Goal: Information Seeking & Learning: Find specific fact

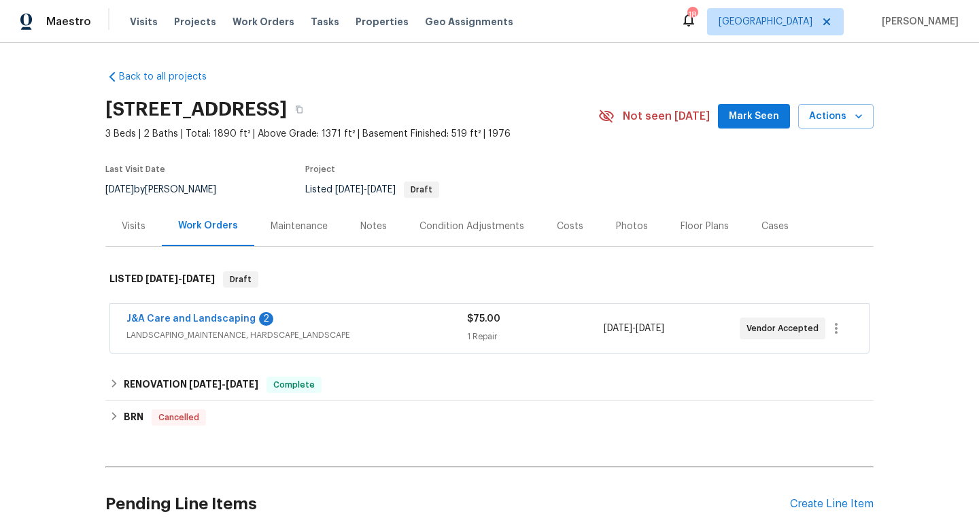
click at [401, 330] on span "LANDSCAPING_MAINTENANCE, HARDSCAPE_LANDSCAPE" at bounding box center [297, 336] width 341 height 14
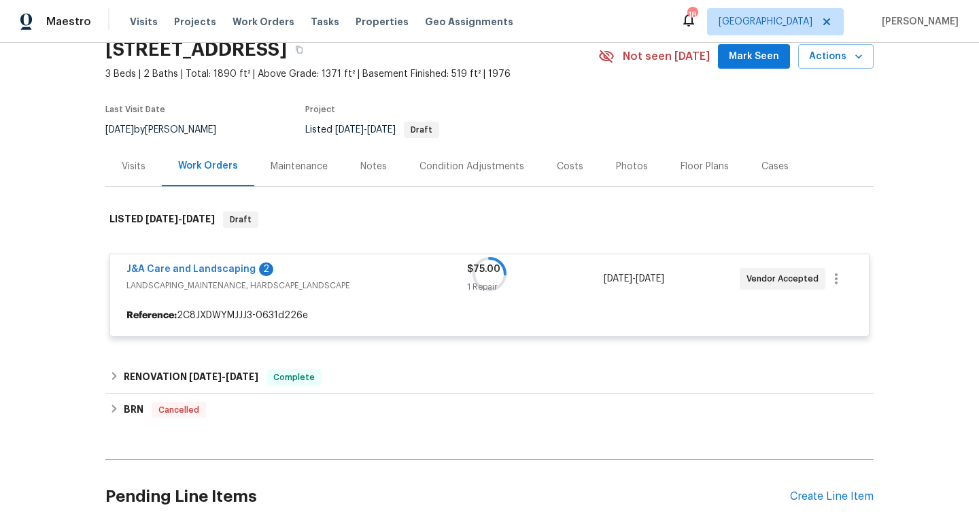
scroll to position [61, 0]
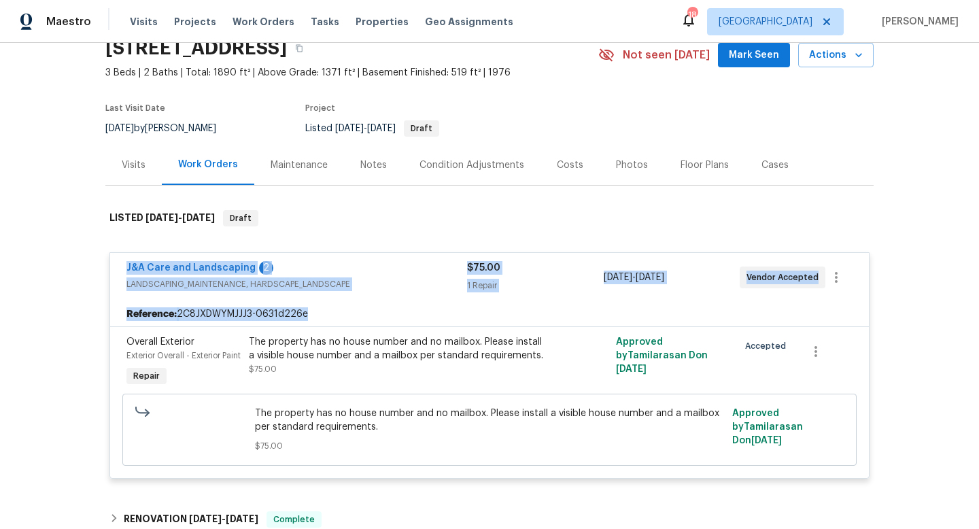
drag, startPoint x: 117, startPoint y: 266, endPoint x: 961, endPoint y: 317, distance: 845.6
click at [964, 320] on div "Back to all projects 6250 Old Valley School Rd, Kernersville, NC 27284 3 Beds |…" at bounding box center [489, 286] width 979 height 486
copy div "J&A Care and Landscaping 2 LANDSCAPING_MAINTENANCE, HARDSCAPE_LANDSCAPE $75.00 …"
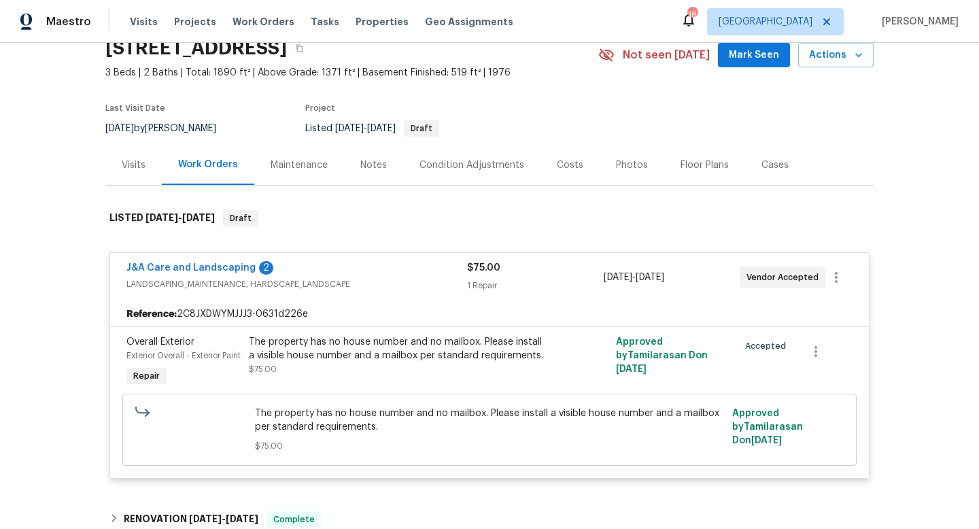
click at [69, 247] on div "Back to all projects 6250 Old Valley School Rd, Kernersville, NC 27284 3 Beds |…" at bounding box center [489, 286] width 979 height 486
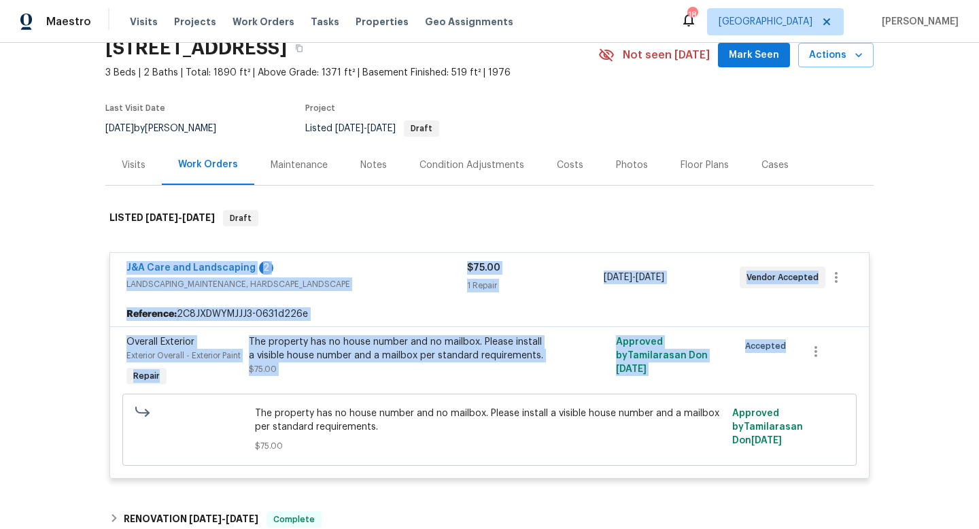
drag, startPoint x: 115, startPoint y: 263, endPoint x: 895, endPoint y: 322, distance: 782.3
click at [897, 326] on div "Back to all projects 6250 Old Valley School Rd, Kernersville, NC 27284 3 Beds |…" at bounding box center [489, 286] width 979 height 486
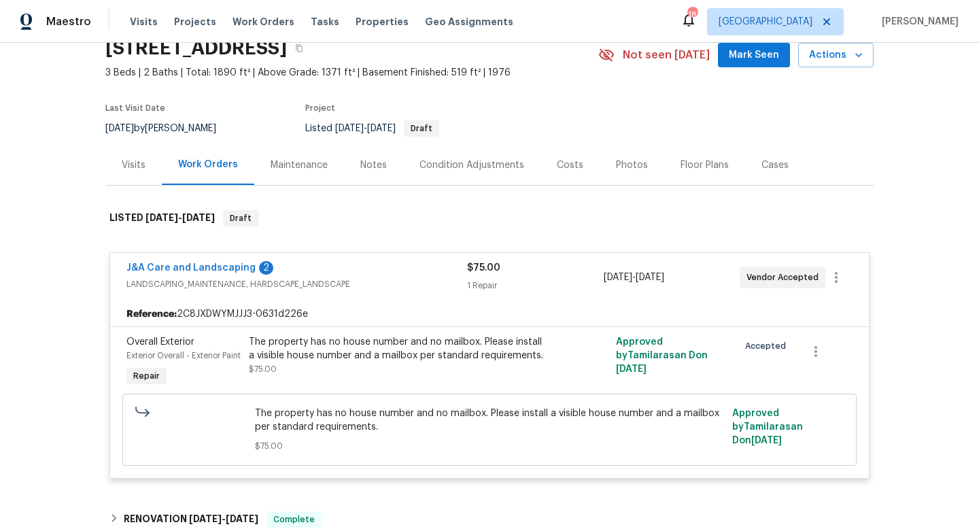
click at [0, 212] on div "Back to all projects 6250 Old Valley School Rd, Kernersville, NC 27284 3 Beds |…" at bounding box center [489, 286] width 979 height 486
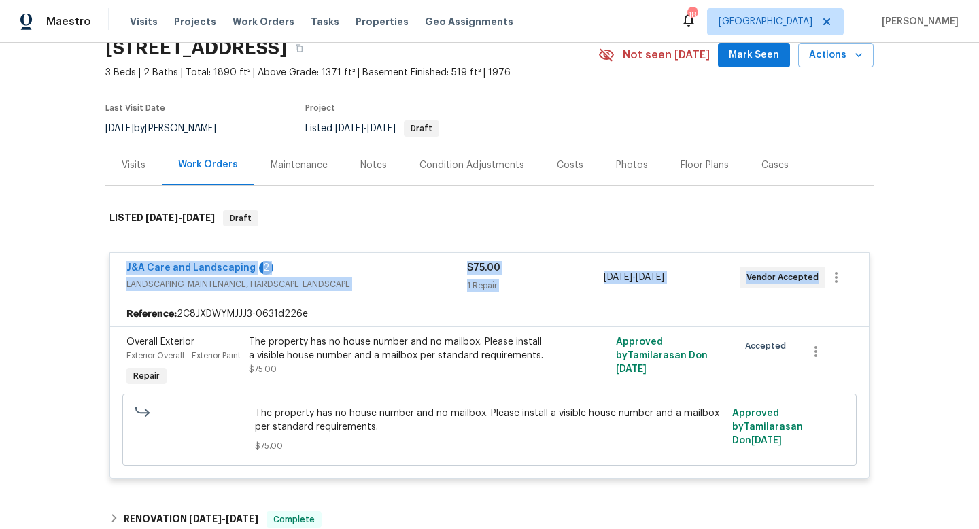
drag, startPoint x: 112, startPoint y: 258, endPoint x: 797, endPoint y: 287, distance: 686.2
click at [797, 287] on div "J&A Care and Landscaping 2 LANDSCAPING_MAINTENANCE, HARDSCAPE_LANDSCAPE $75.00 …" at bounding box center [489, 277] width 759 height 49
copy div "J&A Care and Landscaping 2 LANDSCAPING_MAINTENANCE, HARDSCAPE_LANDSCAPE $75.00 …"
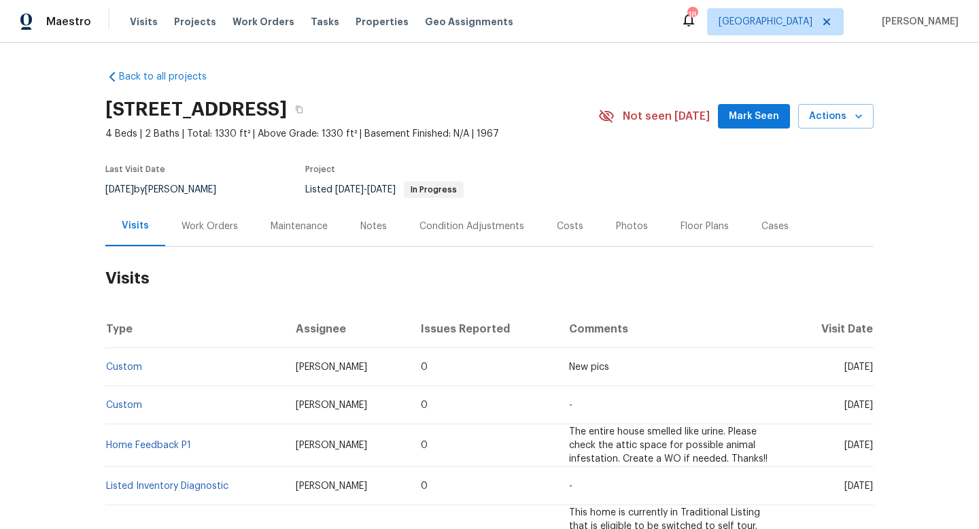
click at [201, 226] on div "Work Orders" at bounding box center [210, 227] width 56 height 14
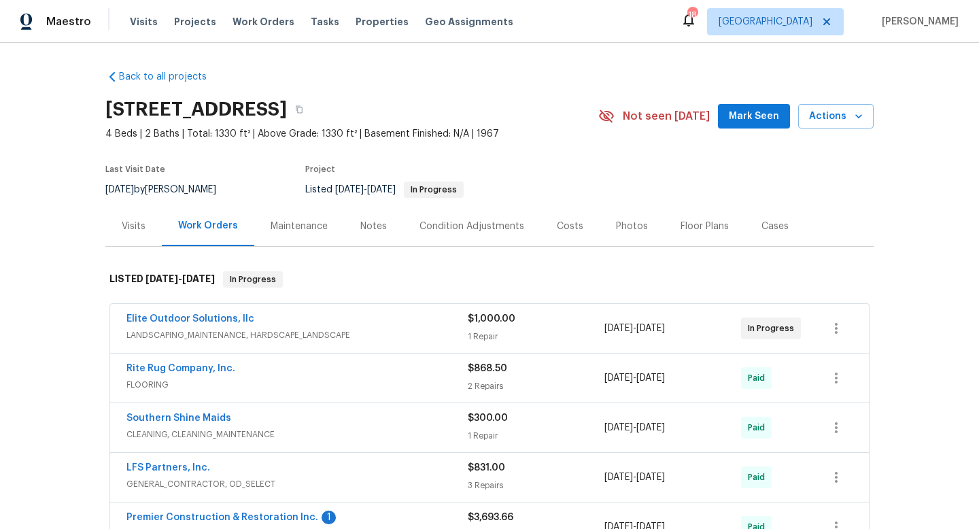
click at [369, 320] on div "Elite Outdoor Solutions, llc" at bounding box center [297, 320] width 341 height 16
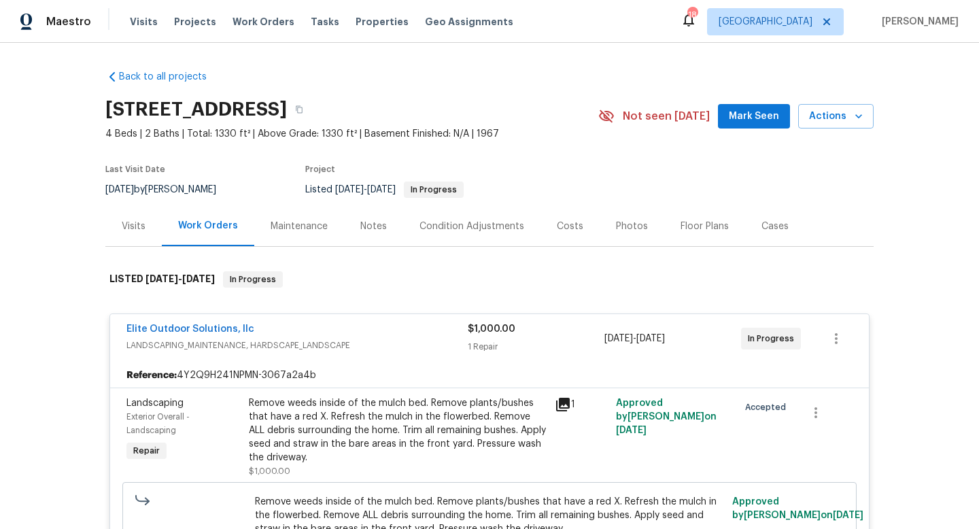
click at [145, 228] on div "Visits" at bounding box center [134, 227] width 24 height 14
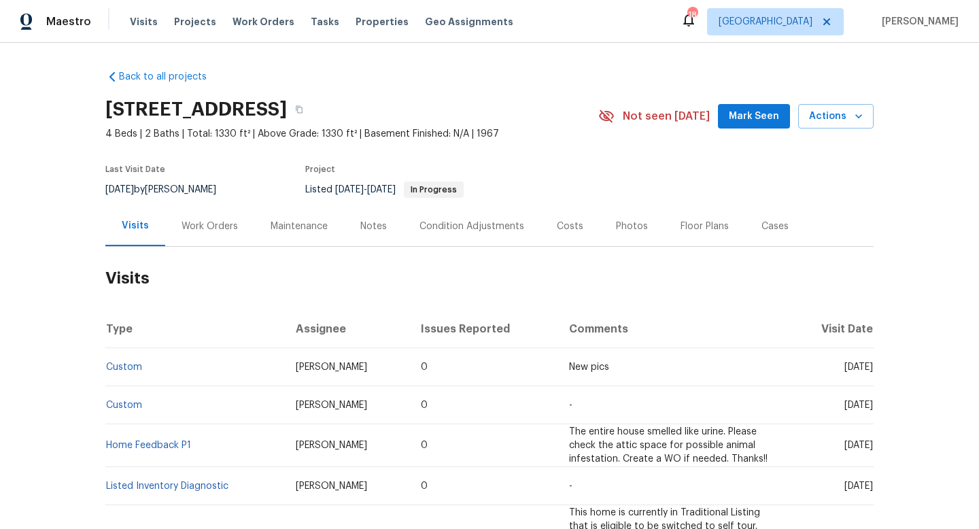
scroll to position [36, 0]
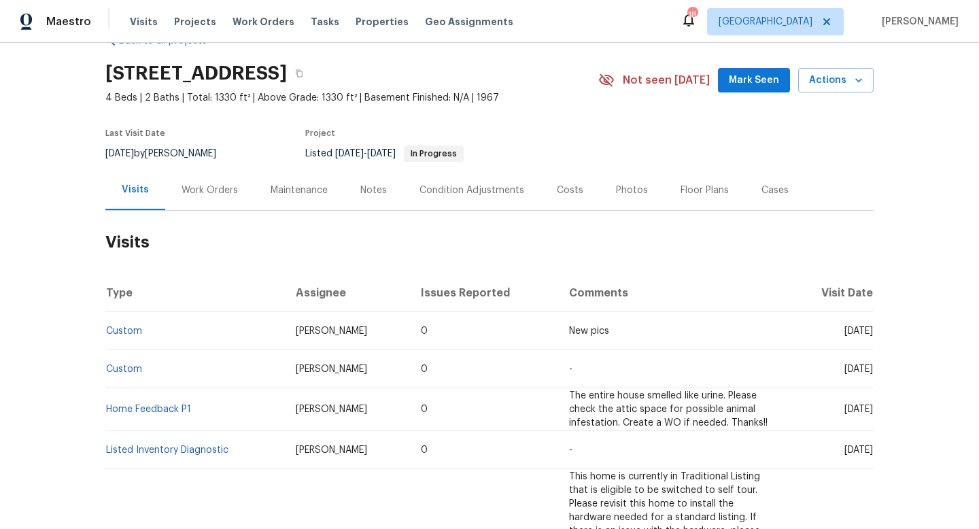
click at [227, 175] on div "Work Orders" at bounding box center [209, 190] width 89 height 40
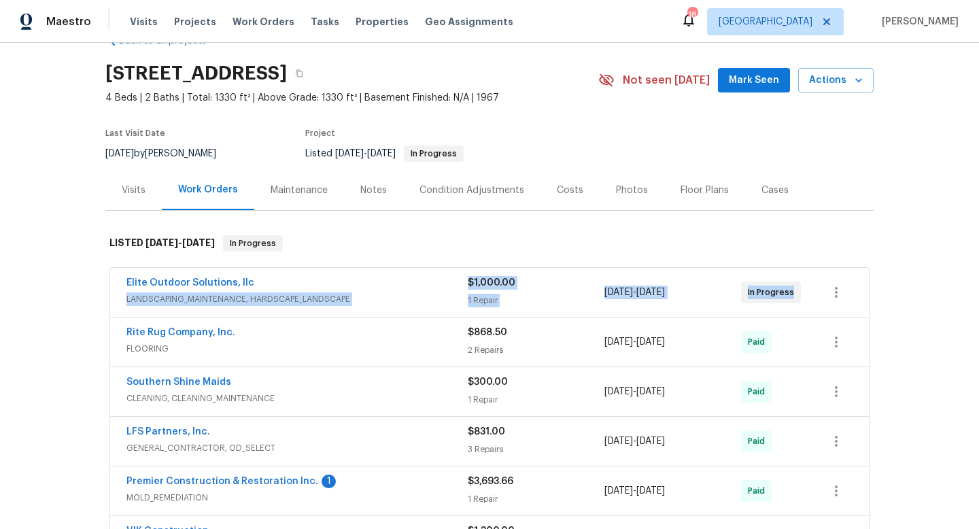
drag, startPoint x: 109, startPoint y: 291, endPoint x: 828, endPoint y: 291, distance: 718.9
click at [828, 291] on div "Elite Outdoor Solutions, llc LANDSCAPING_MAINTENANCE, HARDSCAPE_LANDSCAPE $1,00…" at bounding box center [489, 492] width 769 height 454
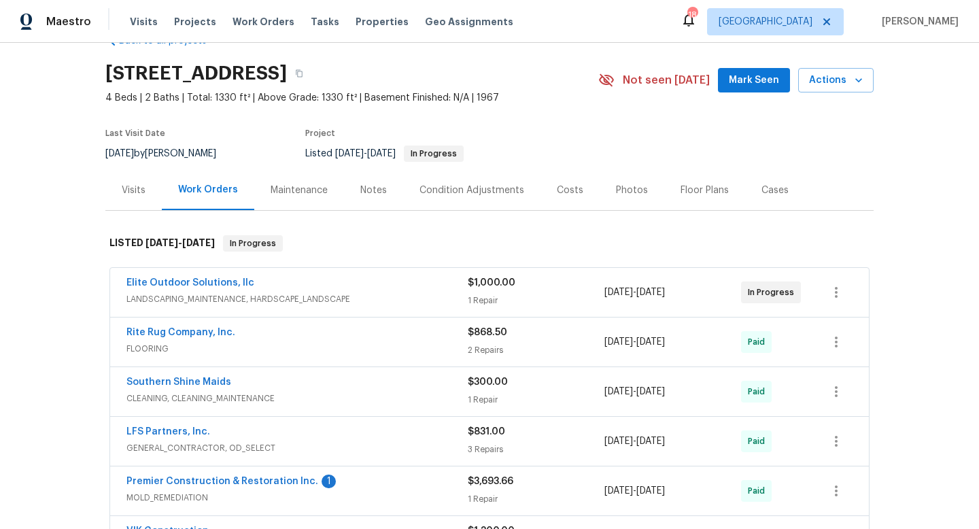
click at [431, 287] on div "Elite Outdoor Solutions, llc" at bounding box center [297, 284] width 341 height 16
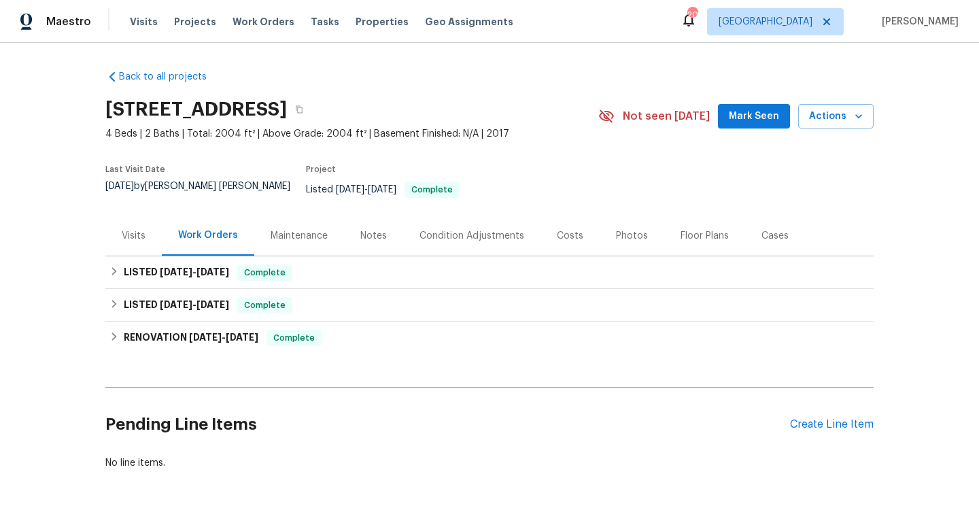
click at [161, 184] on div "[DATE] by [PERSON_NAME] [PERSON_NAME]" at bounding box center [205, 195] width 201 height 26
click at [161, 184] on div "8/5/2025 by David Puente Yanes" at bounding box center [205, 195] width 201 height 26
copy div "8/5/2025 by David Puente Yanes"
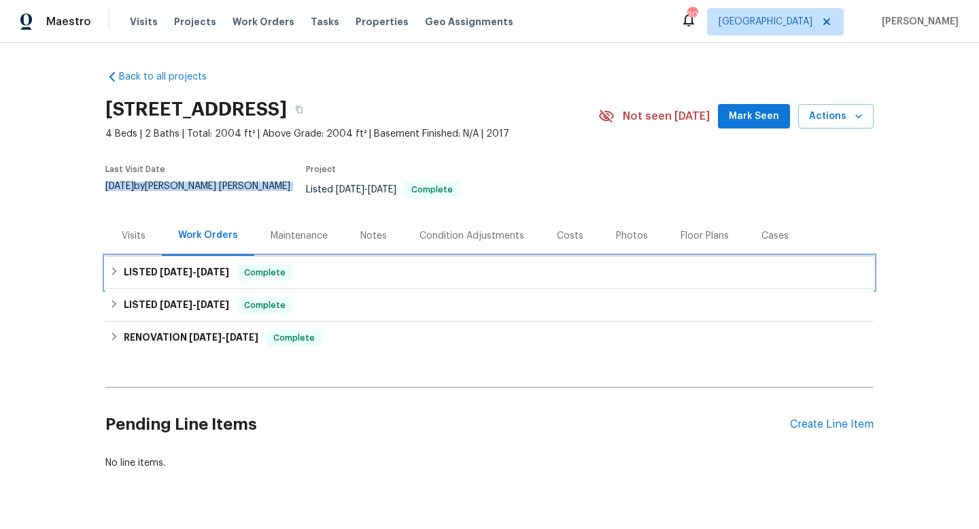
click at [186, 267] on span "8/14/25" at bounding box center [176, 272] width 33 height 10
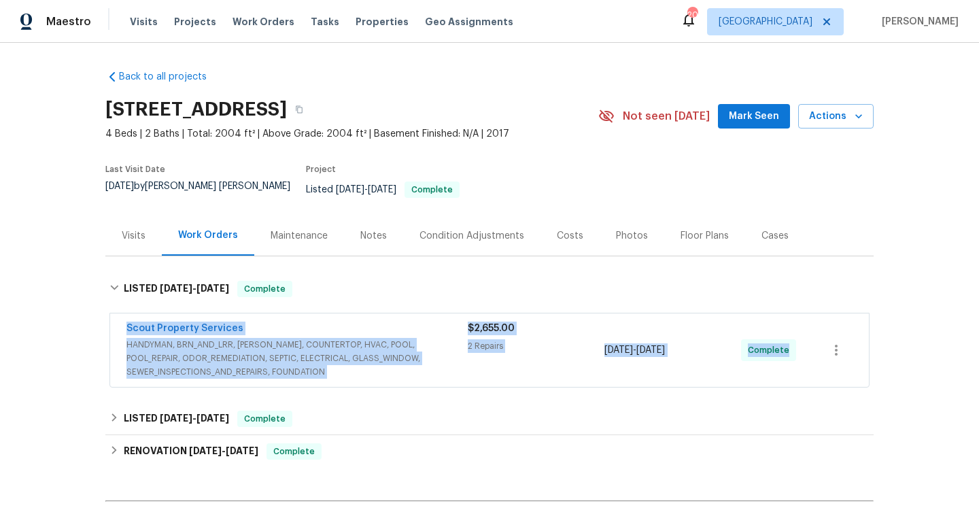
drag, startPoint x: 119, startPoint y: 318, endPoint x: 823, endPoint y: 342, distance: 704.4
click at [827, 346] on div "Scout Property Services HANDYMAN, BRN_AND_LRR, WELLS, COUNTERTOP, HVAC, POOL, P…" at bounding box center [489, 350] width 759 height 73
copy div "Scout Property Services HANDYMAN, BRN_AND_LRR, WELLS, COUNTERTOP, HVAC, POOL, P…"
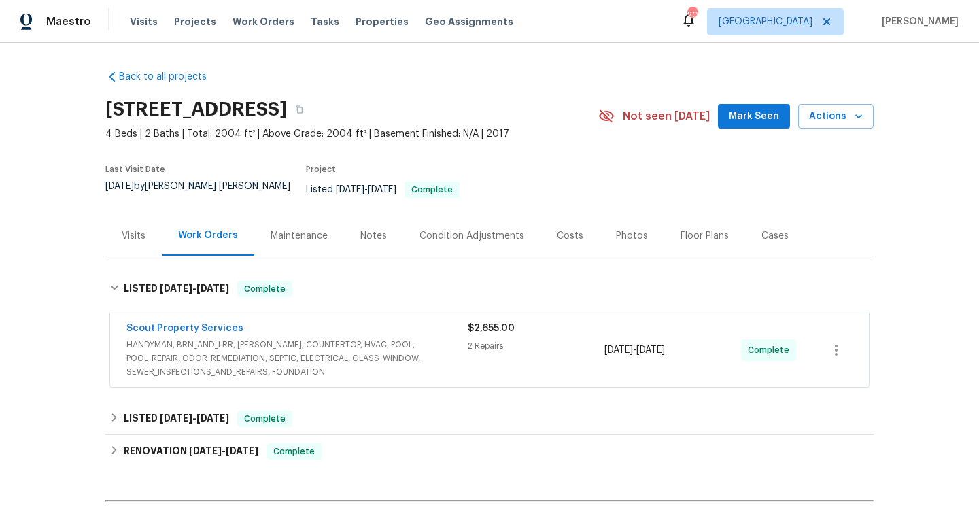
click at [44, 253] on div "Back to all projects 3106 Angora Bay Dr, Middleburg, FL 32068 4 Beds | 2 Baths …" at bounding box center [489, 286] width 979 height 486
click at [150, 226] on div "Visits" at bounding box center [133, 236] width 56 height 40
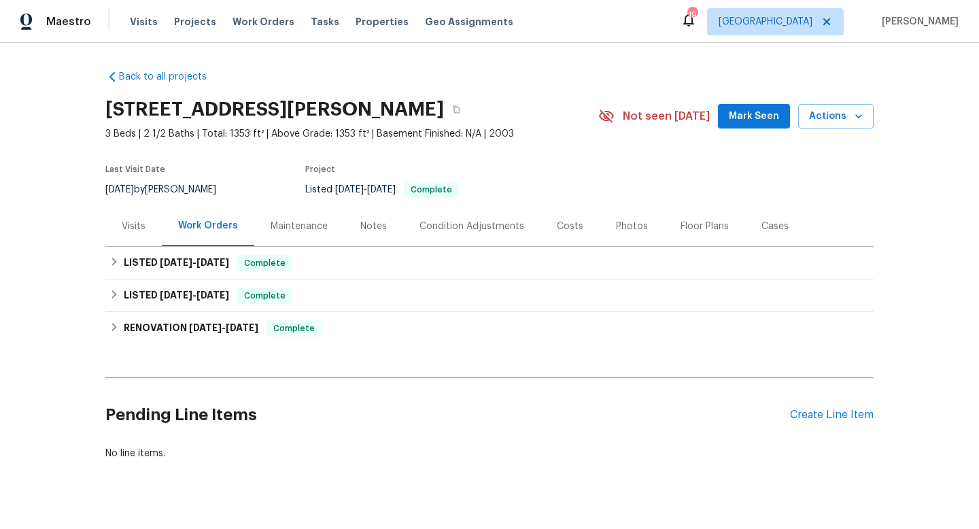
click at [689, 71] on div "Back to all projects [STREET_ADDRESS][PERSON_NAME] 3 Beds | 2 1/2 Baths | Total…" at bounding box center [489, 265] width 769 height 412
click at [153, 189] on div "6/14/2025 by Brian Borntrager" at bounding box center [168, 190] width 127 height 16
copy div "6/14/2025 by Brian Borntrager"
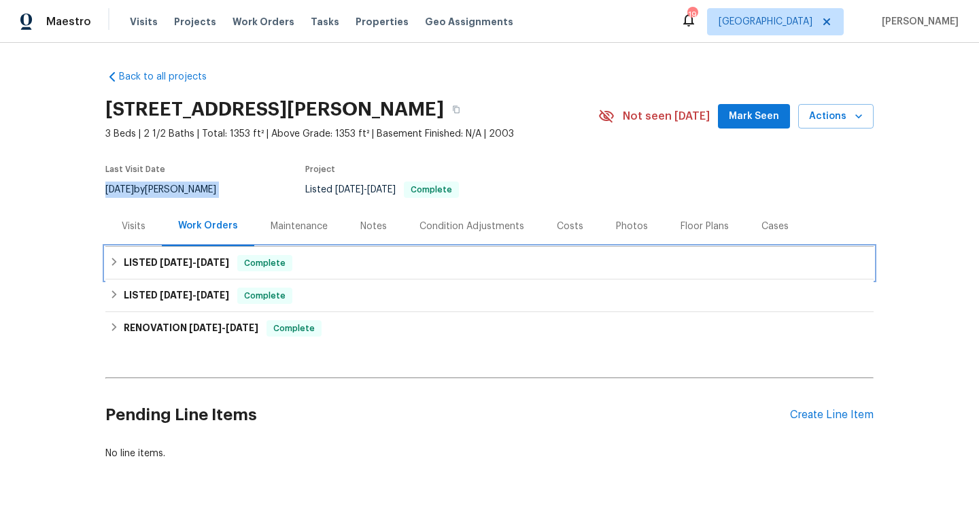
click at [143, 268] on h6 "LISTED 7/9/25 - 7/18/25" at bounding box center [176, 263] width 105 height 16
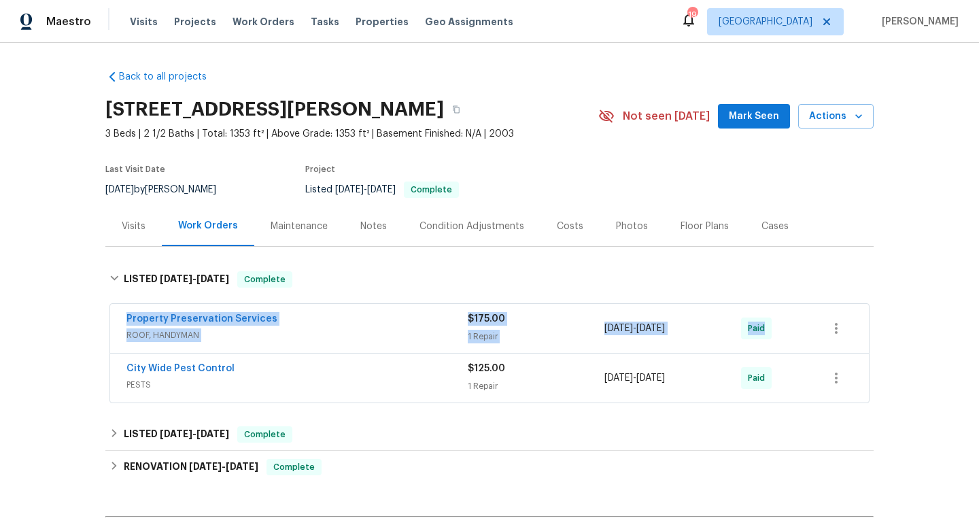
drag, startPoint x: 111, startPoint y: 316, endPoint x: 808, endPoint y: 346, distance: 697.8
click at [809, 347] on div "Property Preservation Services ROOF, HANDYMAN $175.00 1 Repair 7/14/2025 - 7/18…" at bounding box center [489, 328] width 759 height 49
copy div "Property Preservation Services ROOF, HANDYMAN $175.00 1 Repair 7/14/2025 - 7/18…"
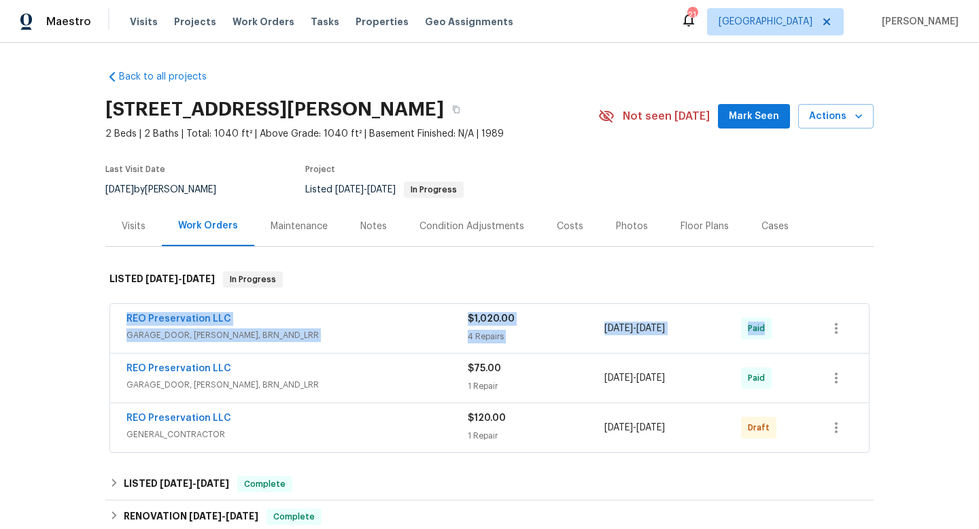
drag, startPoint x: 120, startPoint y: 314, endPoint x: 874, endPoint y: 349, distance: 755.1
click at [875, 350] on div "Back to all projects [STREET_ADDRESS][PERSON_NAME] 2 Beds | 2 Baths | Total: 10…" at bounding box center [489, 286] width 979 height 486
copy div "REO Preservation LLC GARAGE_DOOR, HANDYMAN, BRN_AND_LRR $1,020.00 4 Repairs [DA…"
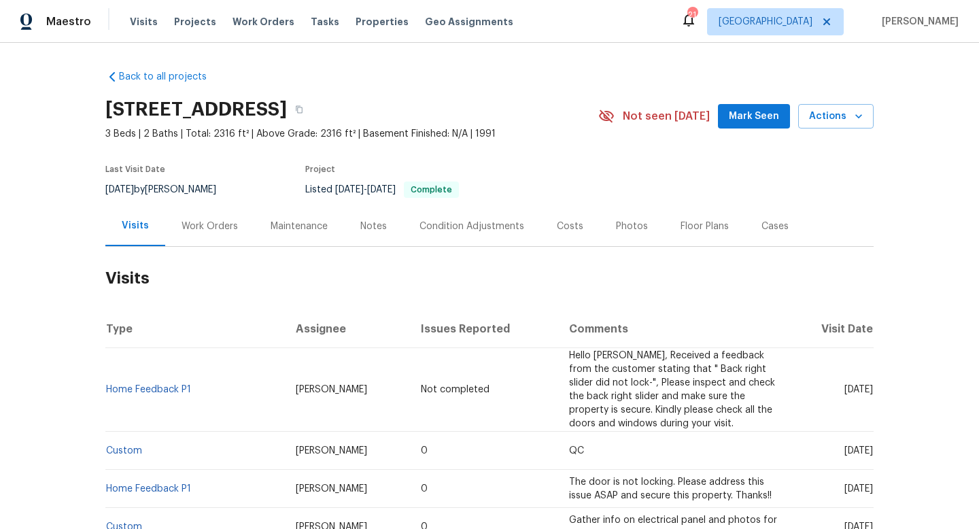
click at [165, 186] on div "[DATE] by [PERSON_NAME]" at bounding box center [168, 190] width 127 height 16
copy div "[DATE] by [PERSON_NAME]"
click at [190, 226] on div "Work Orders" at bounding box center [210, 227] width 56 height 14
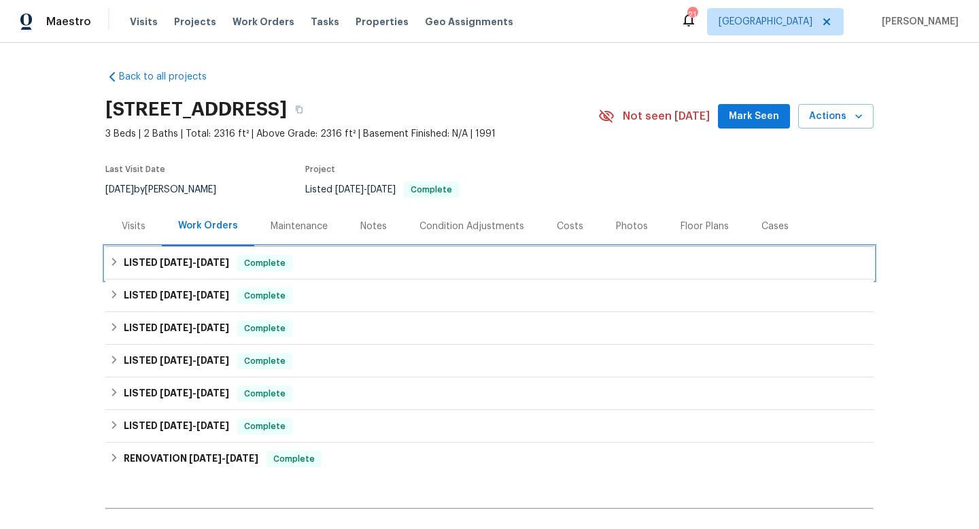
click at [180, 261] on span "[DATE]" at bounding box center [176, 263] width 33 height 10
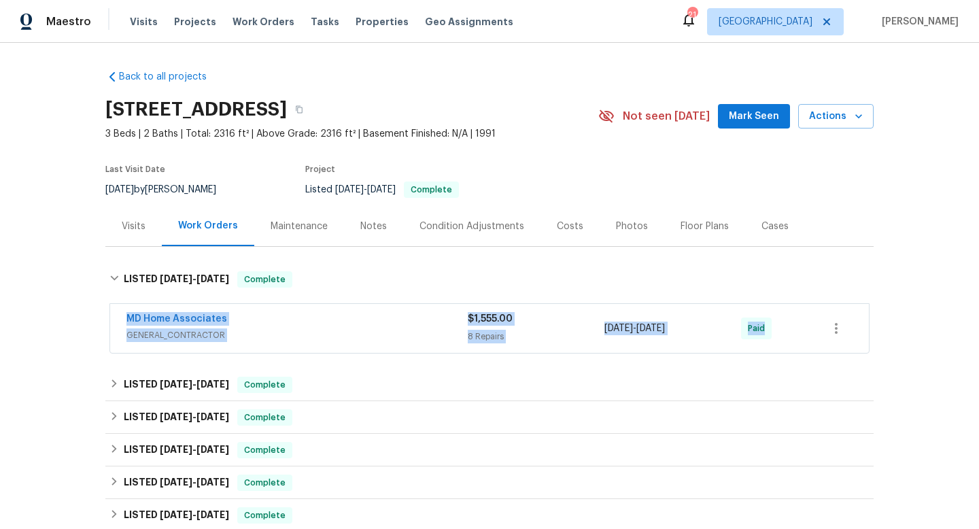
drag, startPoint x: 125, startPoint y: 313, endPoint x: 778, endPoint y: 346, distance: 653.8
click at [780, 347] on div "MD Home Associates GENERAL_CONTRACTOR $1,555.00 8 Repairs [DATE] - [DATE] Paid" at bounding box center [489, 328] width 759 height 49
copy div "MD Home Associates GENERAL_CONTRACTOR $1,555.00 8 Repairs 6/24/2025 - 6/30/2025…"
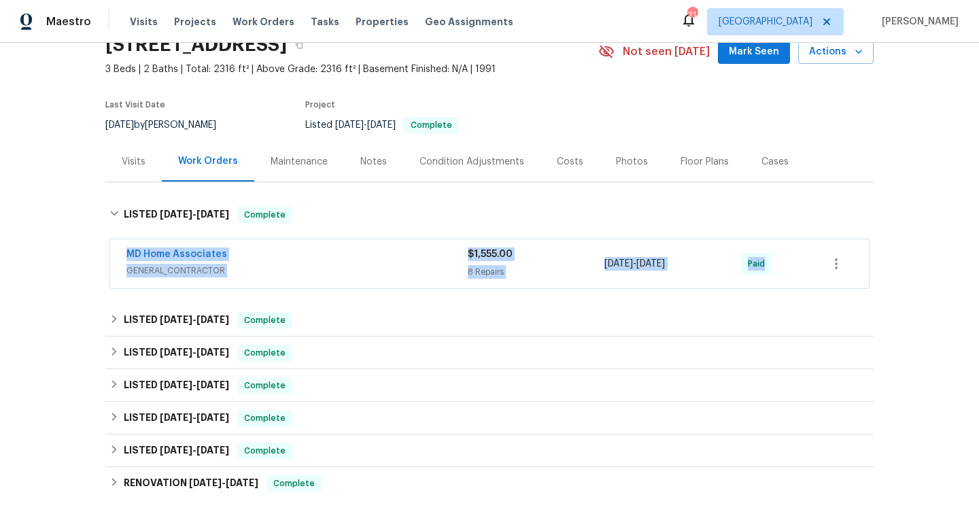
scroll to position [65, 0]
click at [28, 278] on div "Back to all projects 7526 Fairlinks Ct, Sarasota, FL 34243 3 Beds | 2 Baths | T…" at bounding box center [489, 286] width 979 height 486
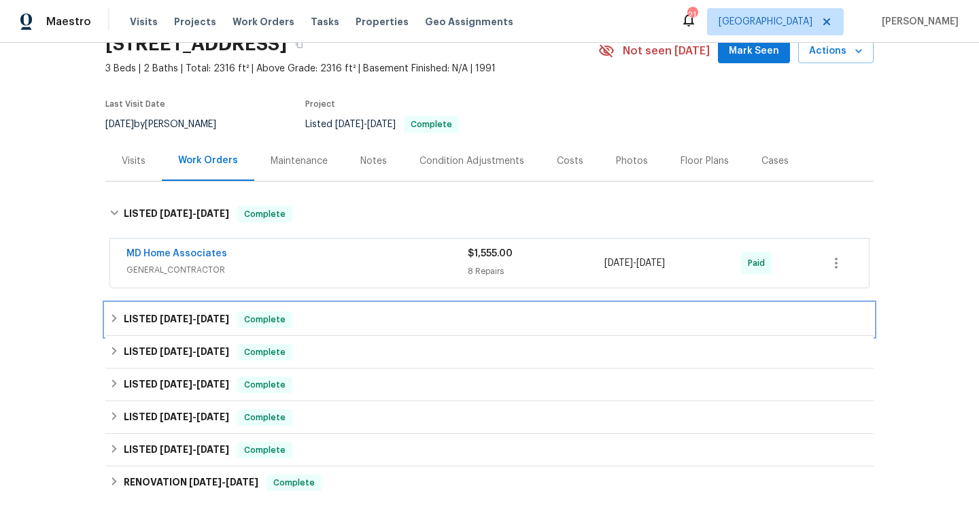
click at [339, 312] on div "LISTED 6/24/25 - 7/4/25 Complete" at bounding box center [490, 320] width 760 height 16
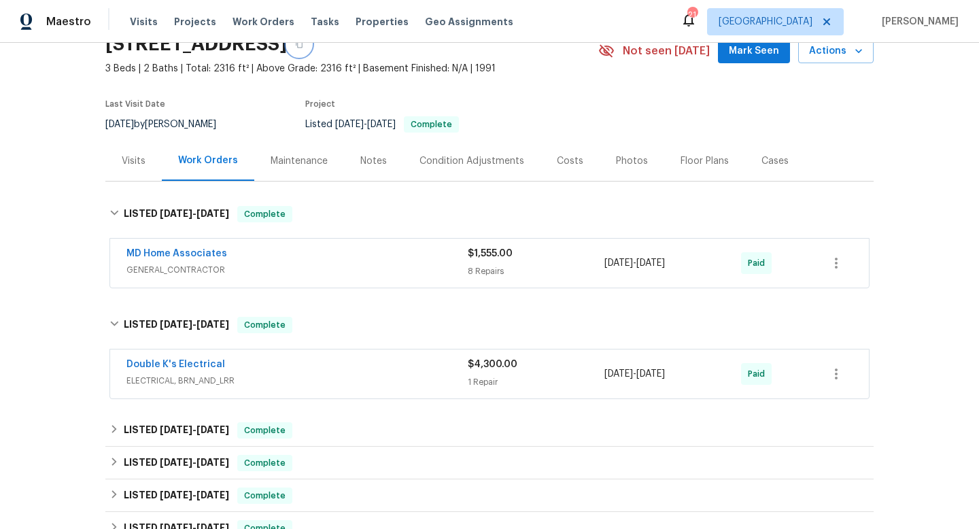
click at [303, 46] on icon "button" at bounding box center [299, 44] width 8 height 8
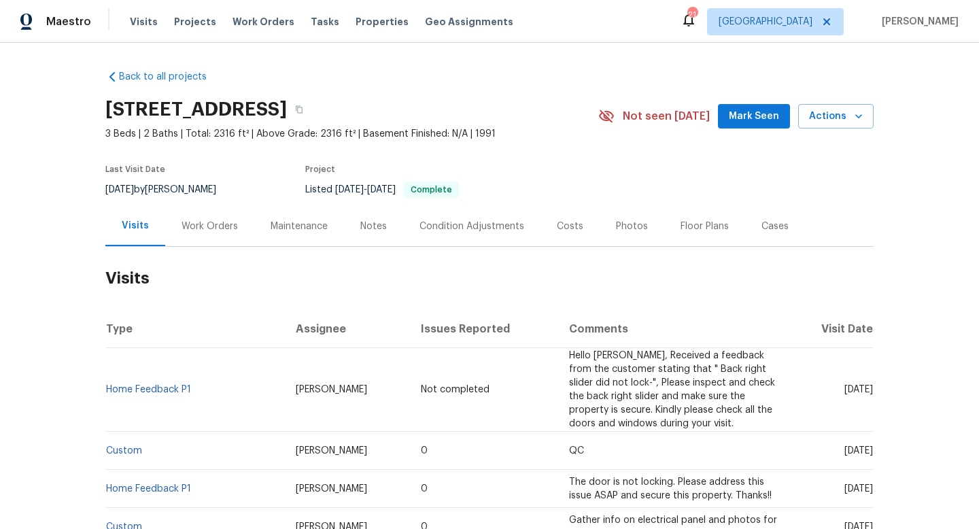
click at [197, 214] on div "Work Orders" at bounding box center [209, 226] width 89 height 40
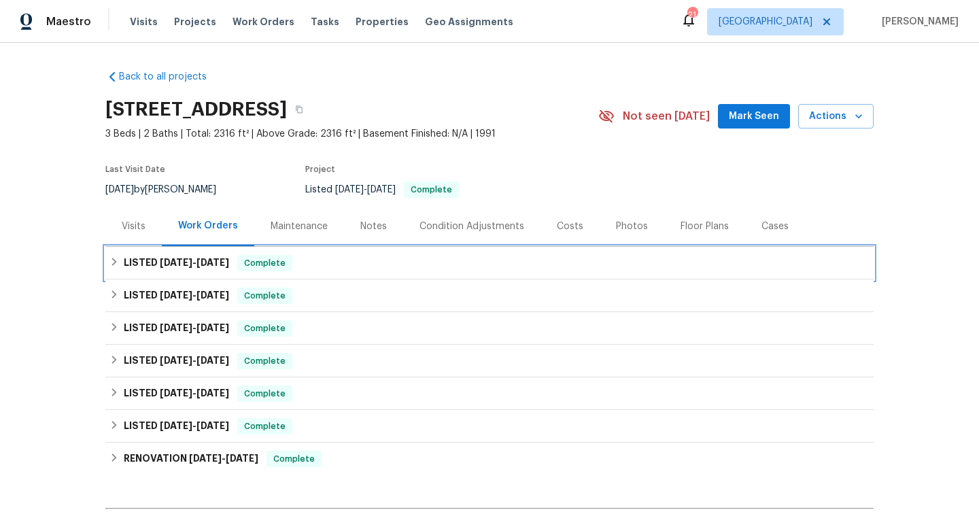
click at [229, 269] on h6 "LISTED [DATE] - [DATE]" at bounding box center [176, 263] width 105 height 16
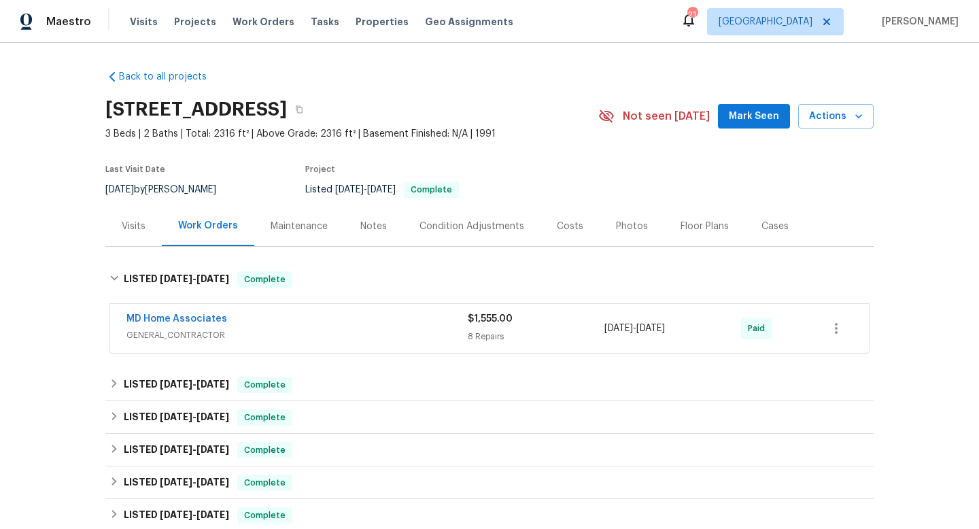
click at [258, 328] on div "MD Home Associates" at bounding box center [297, 320] width 341 height 16
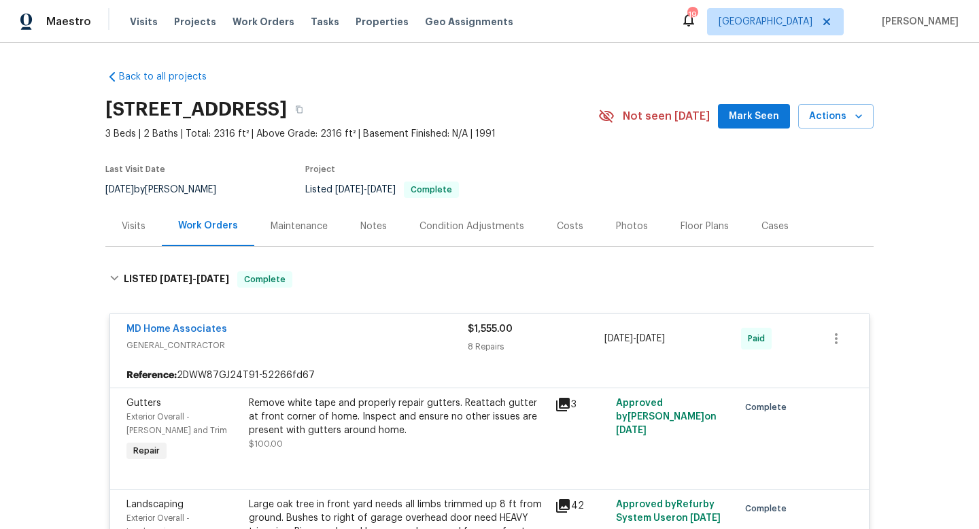
click at [134, 190] on span "[DATE]" at bounding box center [119, 190] width 29 height 10
copy div "[DATE] by [PERSON_NAME]"
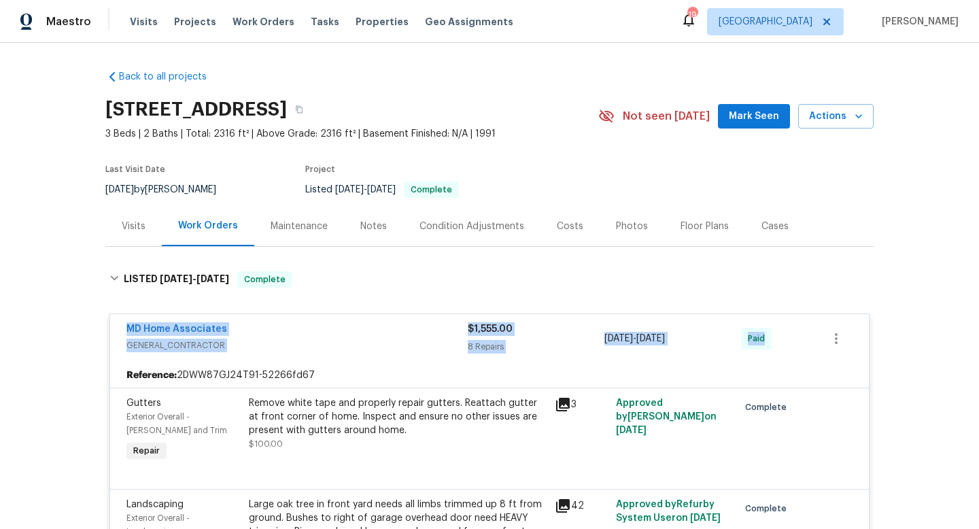
drag, startPoint x: 119, startPoint y: 329, endPoint x: 835, endPoint y: 337, distance: 715.6
click at [837, 337] on div "MD Home Associates GENERAL_CONTRACTOR $1,555.00 8 Repairs [DATE] - [DATE] Paid" at bounding box center [489, 338] width 759 height 49
copy div "MD Home Associates GENERAL_CONTRACTOR $1,555.00 8 Repairs [DATE] - [DATE] Paid"
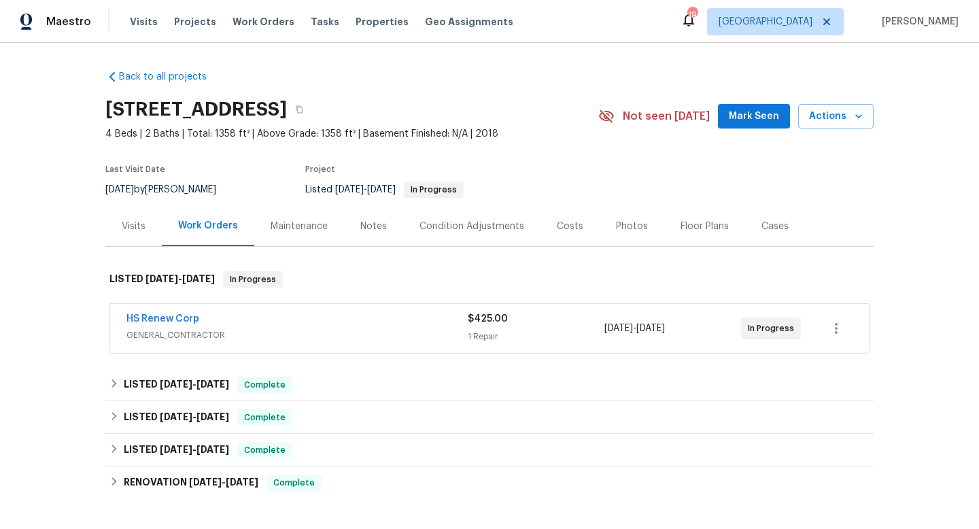
click at [134, 188] on span "[DATE]" at bounding box center [119, 190] width 29 height 10
click at [134, 188] on span "8/12/2025" at bounding box center [119, 190] width 29 height 10
copy div "8/12/2025 by Mat Smith"
click at [250, 324] on div "HS Renew Corp" at bounding box center [297, 320] width 341 height 16
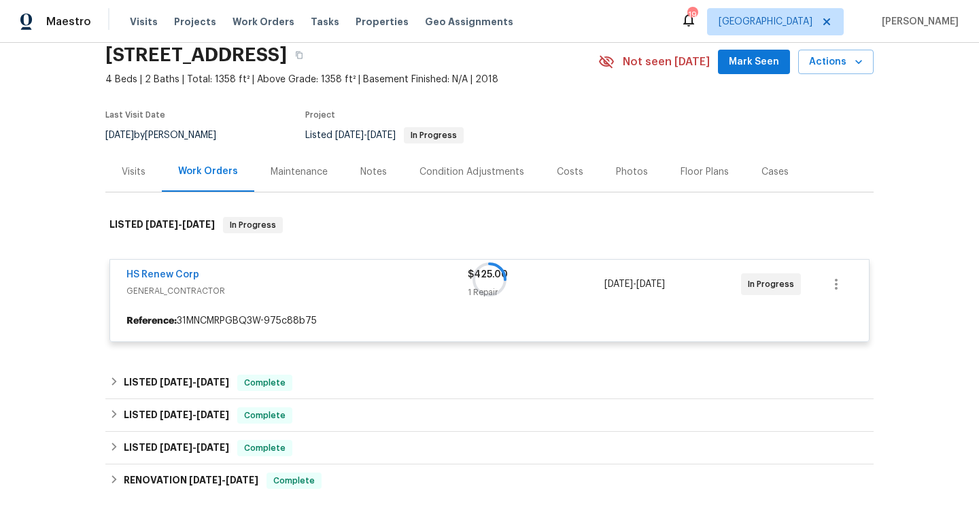
scroll to position [162, 0]
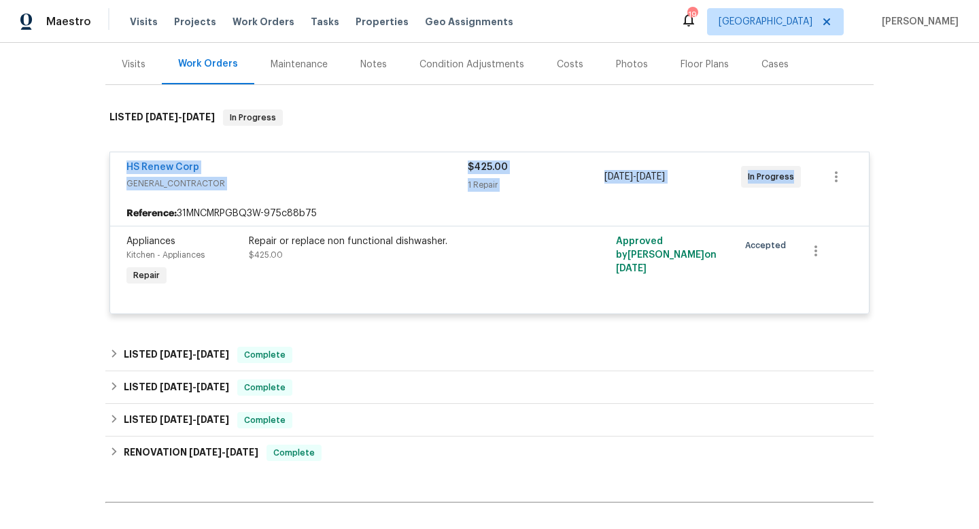
drag, startPoint x: 118, startPoint y: 163, endPoint x: 809, endPoint y: 189, distance: 692.2
click at [812, 190] on div "HS Renew Corp GENERAL_CONTRACTOR $425.00 1 Repair 8/12/2025 - 8/15/2025 In Prog…" at bounding box center [489, 176] width 759 height 49
copy div "HS Renew Corp GENERAL_CONTRACTOR $425.00 1 Repair 8/12/2025 - 8/15/2025 In Prog…"
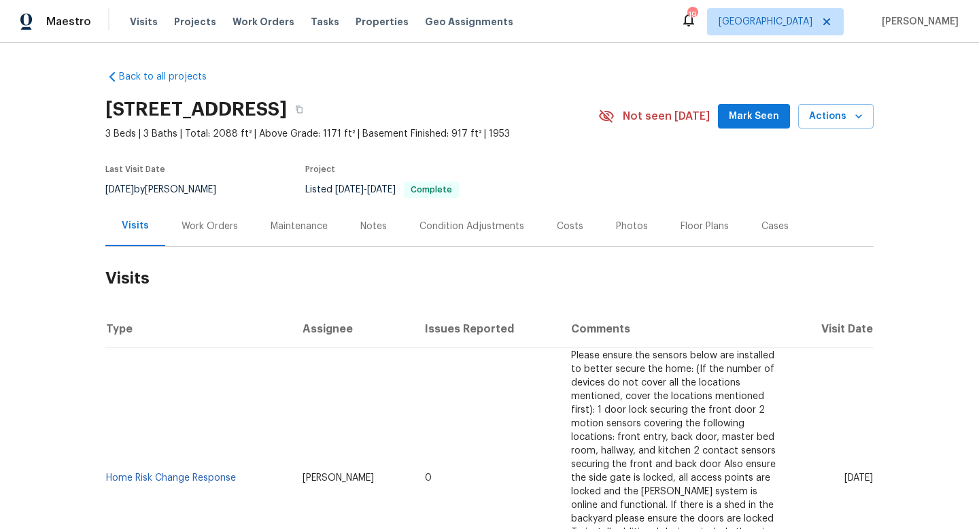
click at [209, 225] on div "Work Orders" at bounding box center [210, 227] width 56 height 14
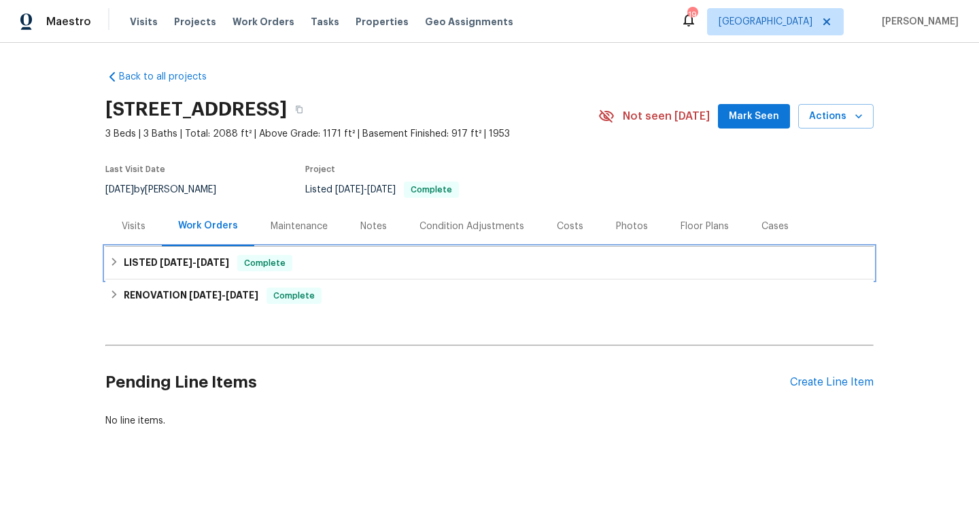
click at [228, 252] on div "LISTED [DATE] - [DATE] Complete" at bounding box center [489, 263] width 769 height 33
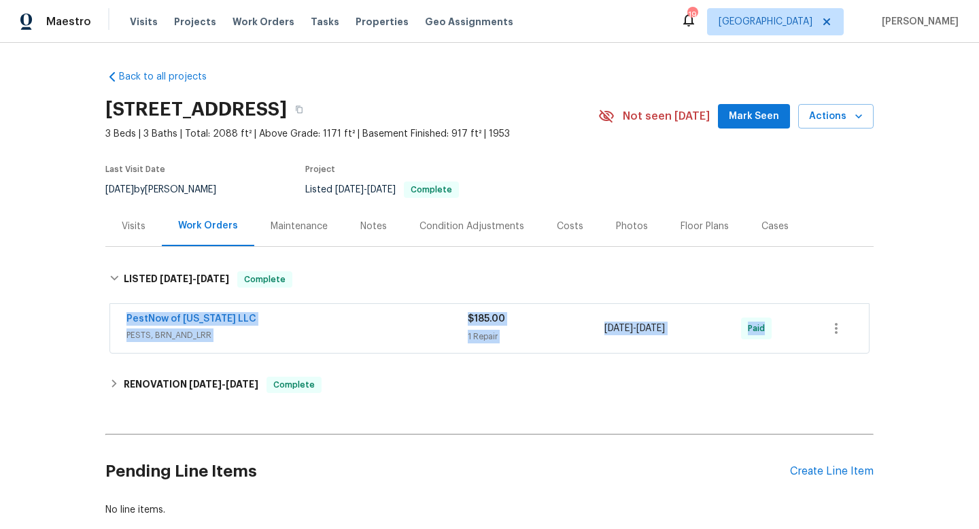
drag, startPoint x: 109, startPoint y: 315, endPoint x: 781, endPoint y: 333, distance: 672.2
click at [781, 333] on div "PestNow of [US_STATE] LLC PESTS, BRN_AND_LRR $185.00 1 Repair [DATE] - [DATE] P…" at bounding box center [490, 328] width 760 height 50
copy div "PestNow of [US_STATE] LLC PESTS, BRN_AND_LRR $185.00 1 Repair [DATE] - [DATE] P…"
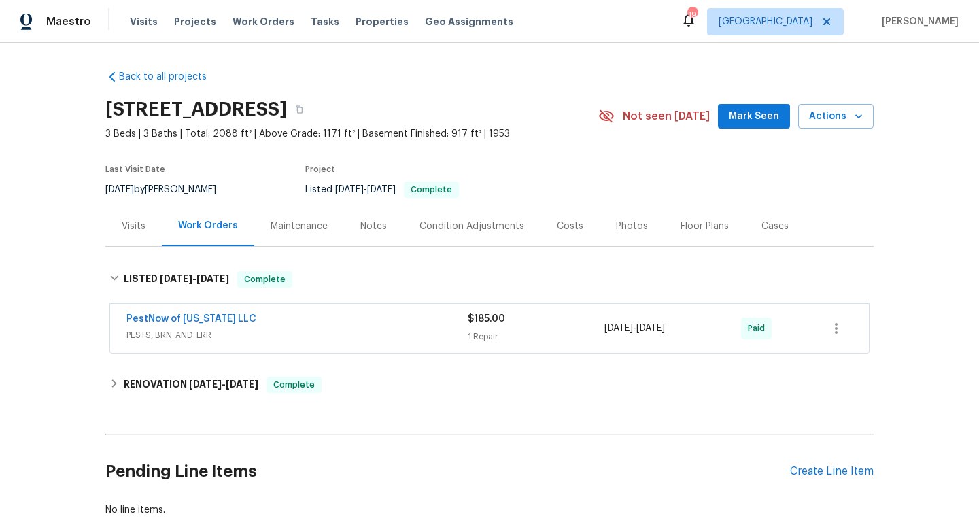
click at [131, 228] on div "Visits" at bounding box center [134, 227] width 24 height 14
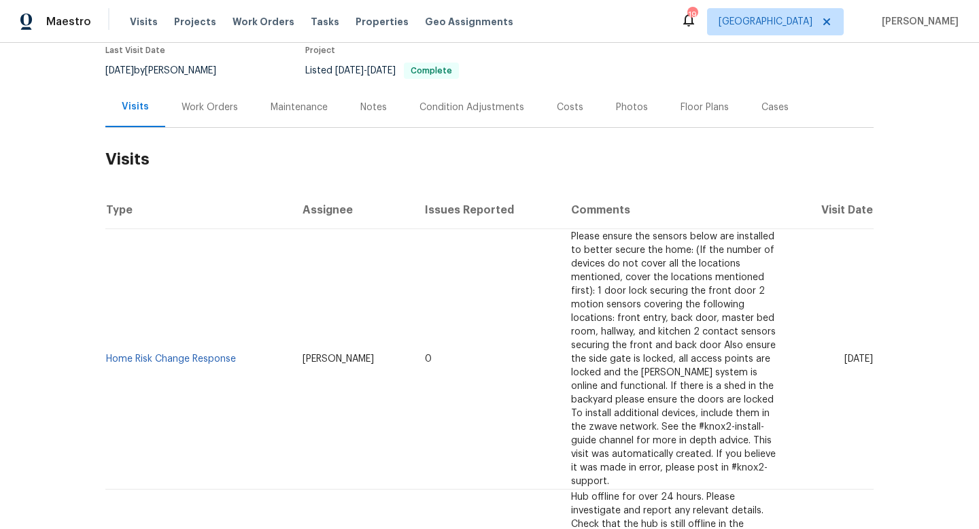
scroll to position [231, 0]
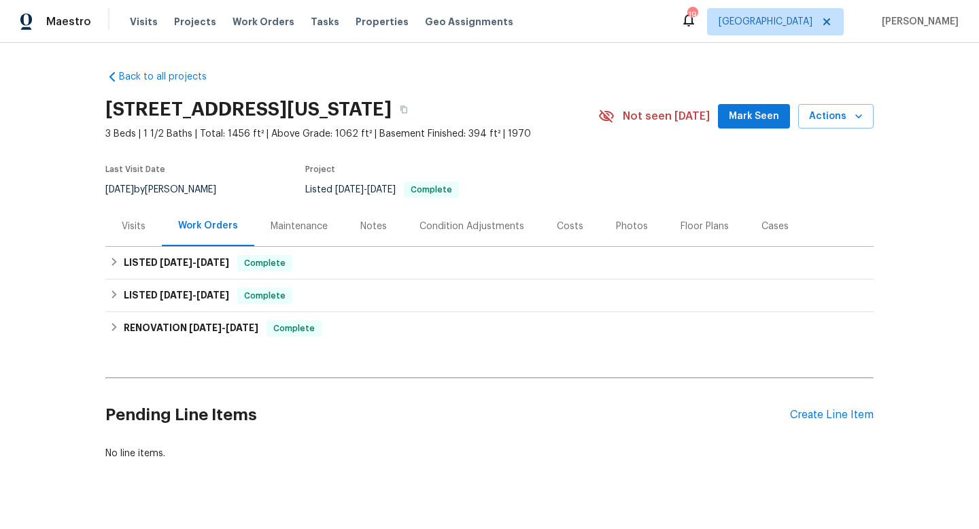
click at [140, 228] on div "Visits" at bounding box center [134, 227] width 24 height 14
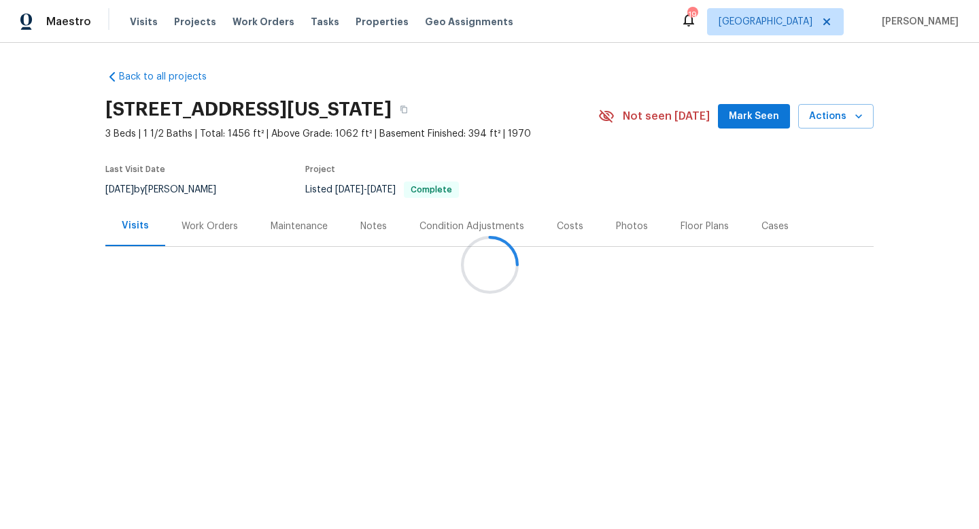
click at [160, 195] on div at bounding box center [489, 264] width 979 height 529
click at [160, 195] on div "8/18/2025 by Matt McEvoy" at bounding box center [168, 190] width 127 height 16
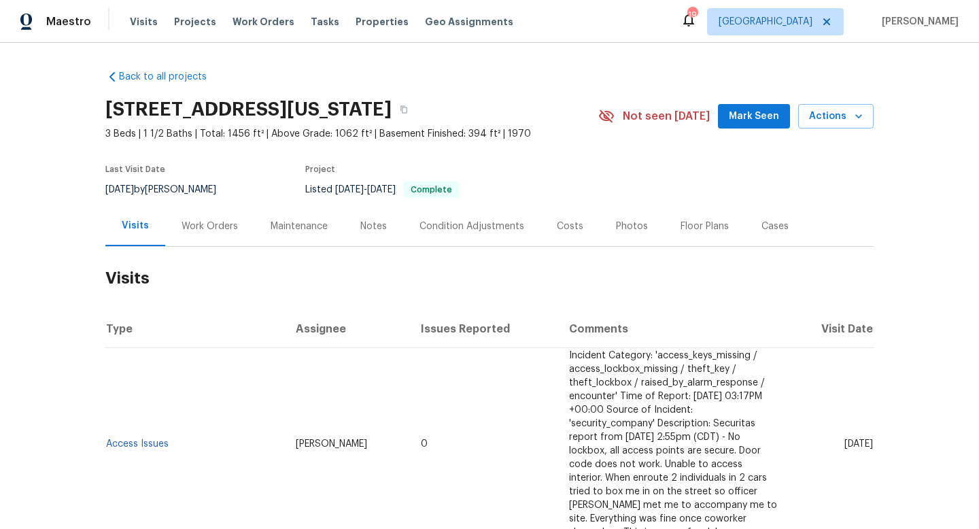
click at [160, 195] on div "8/18/2025 by Matt McEvoy" at bounding box center [168, 190] width 127 height 16
copy div "8/18/2025 by Matt McEvoy"
click at [197, 229] on div "Work Orders" at bounding box center [210, 227] width 56 height 14
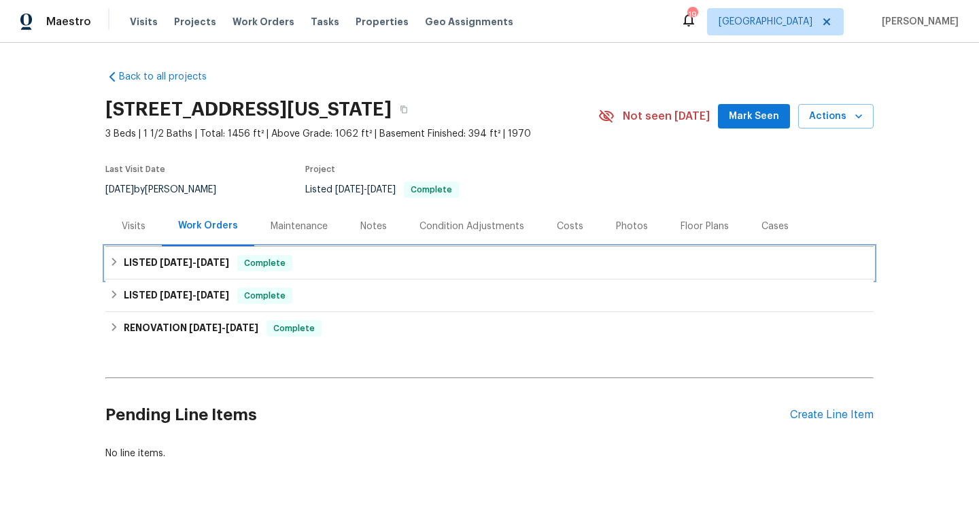
click at [185, 266] on span "7/11/25" at bounding box center [176, 263] width 33 height 10
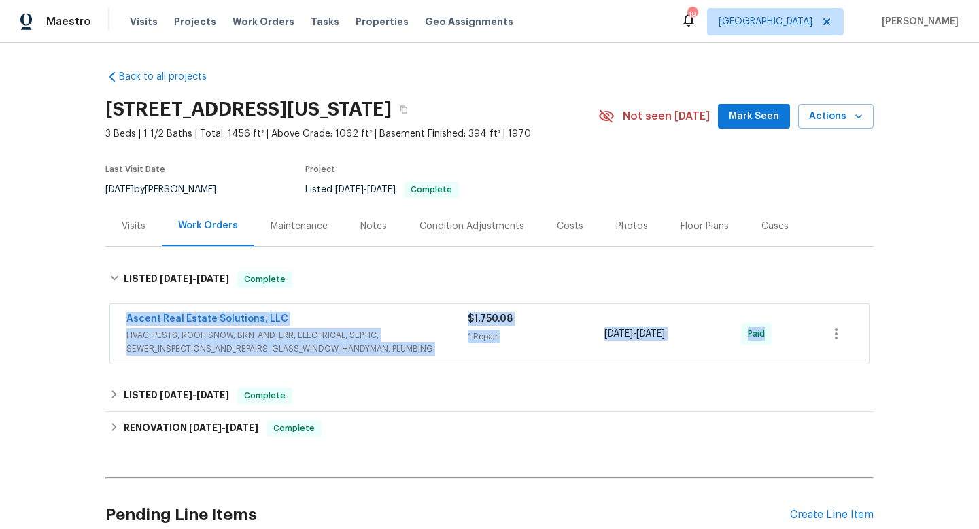
drag, startPoint x: 110, startPoint y: 320, endPoint x: 829, endPoint y: 337, distance: 719.8
click at [845, 338] on div "Ascent Real Estate Solutions, LLC HVAC, PESTS, ROOF, SNOW, BRN_AND_LRR, ELECTRI…" at bounding box center [490, 333] width 760 height 61
copy div "Ascent Real Estate Solutions, LLC HVAC, PESTS, ROOF, SNOW, BRN_AND_LRR, ELECTRI…"
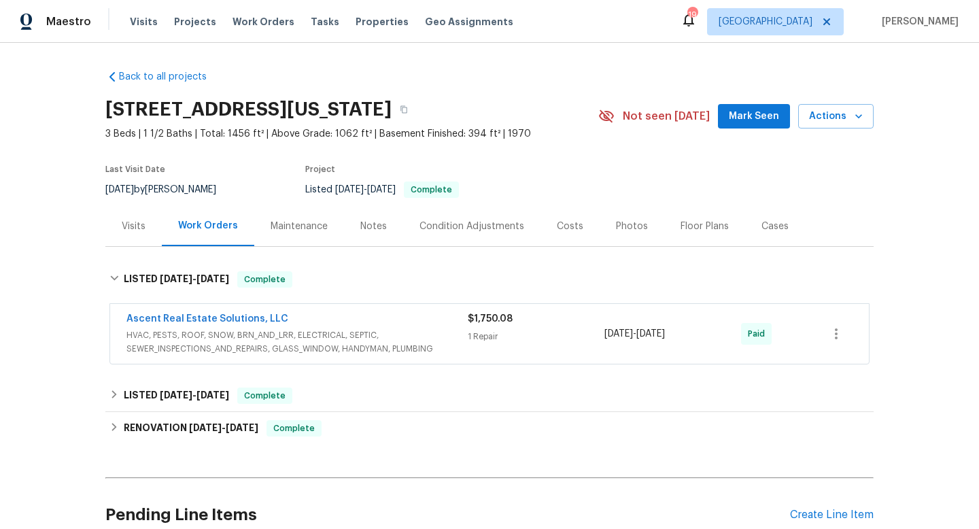
click at [134, 225] on div "Visits" at bounding box center [134, 227] width 24 height 14
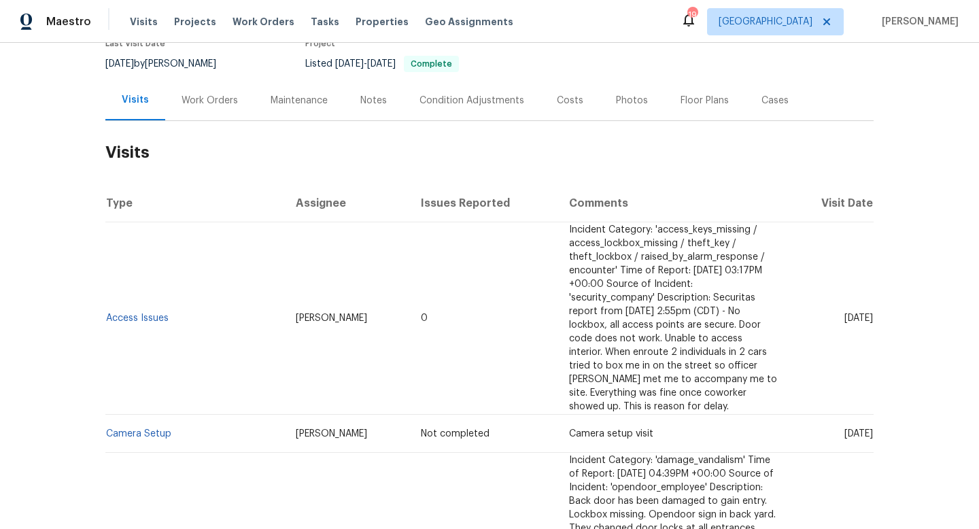
scroll to position [127, 0]
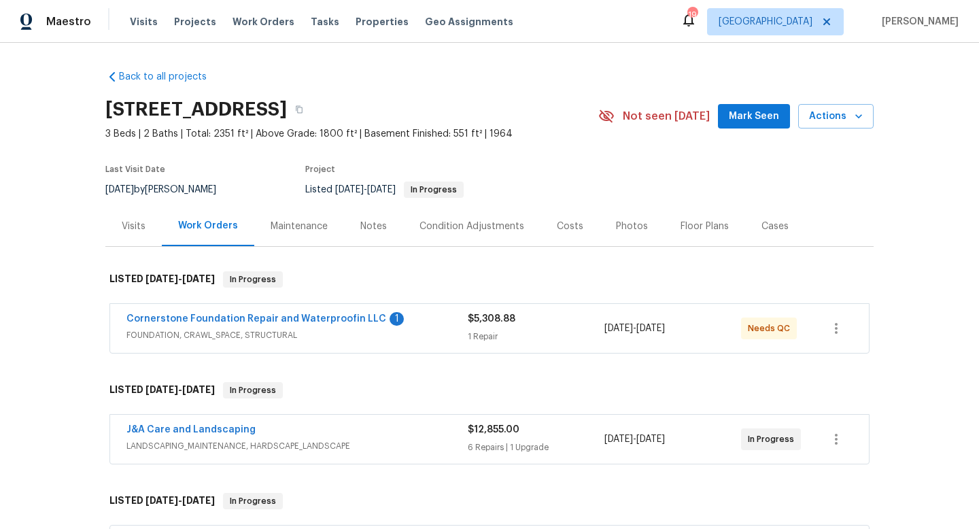
click at [440, 326] on div "Cornerstone Foundation Repair and Waterproofin LLC 1" at bounding box center [297, 320] width 341 height 16
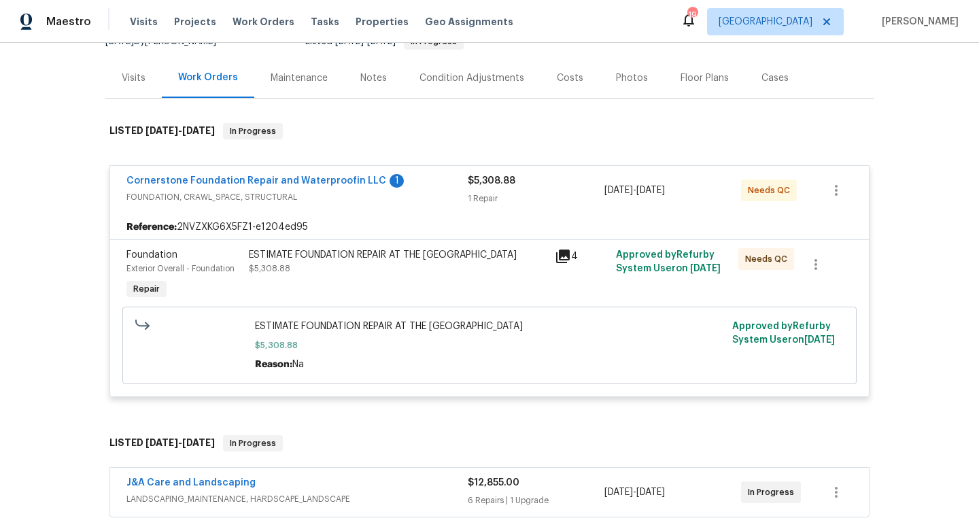
scroll to position [161, 0]
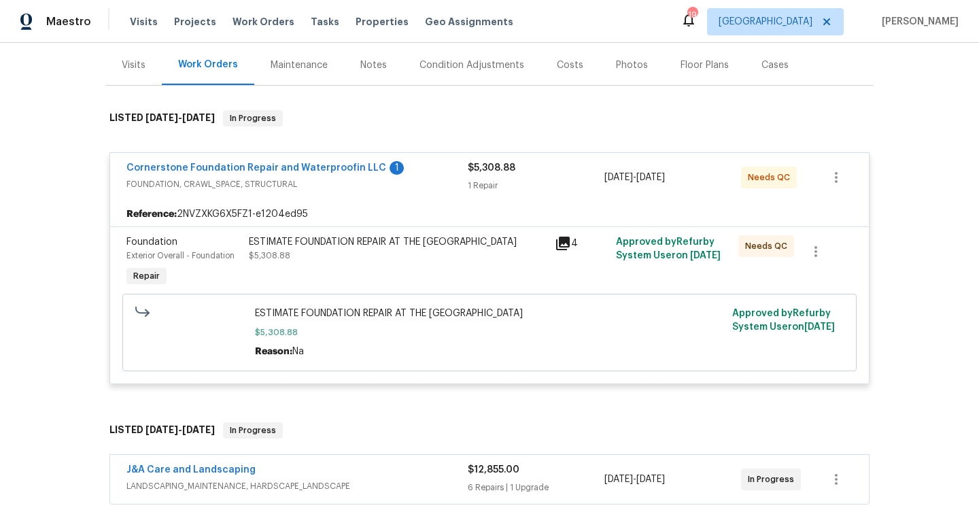
click at [511, 245] on div "ESTIMATE FOUNDATION REPAIR AT THE [GEOGRAPHIC_DATA]" at bounding box center [398, 242] width 298 height 14
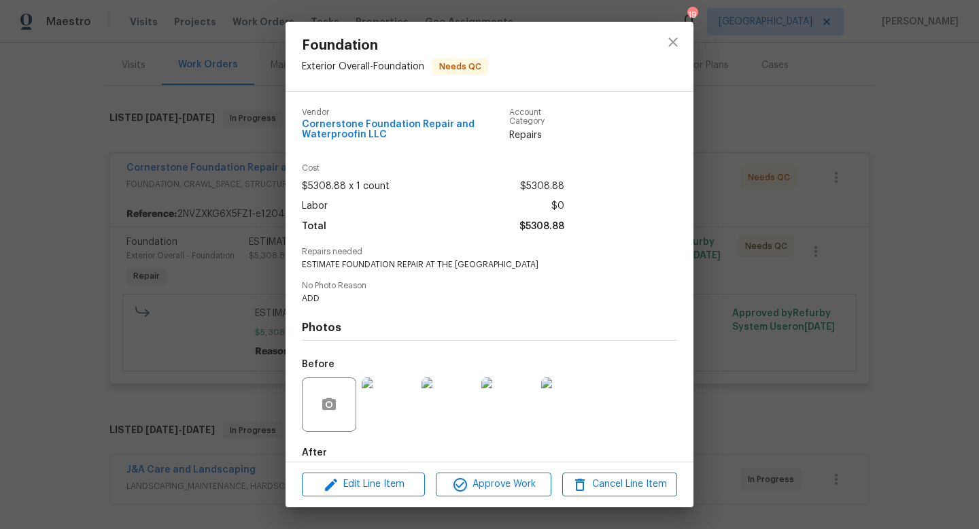
scroll to position [72, 0]
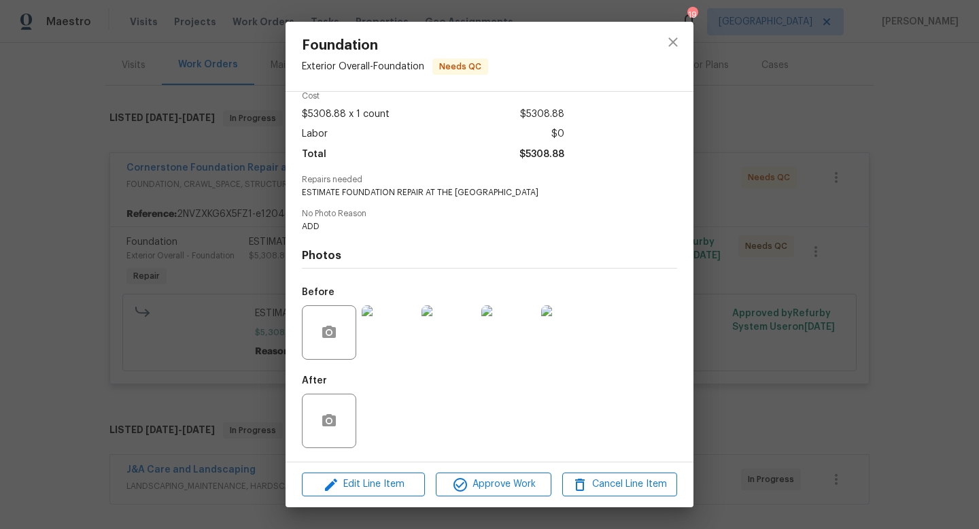
click at [369, 346] on img at bounding box center [389, 332] width 54 height 54
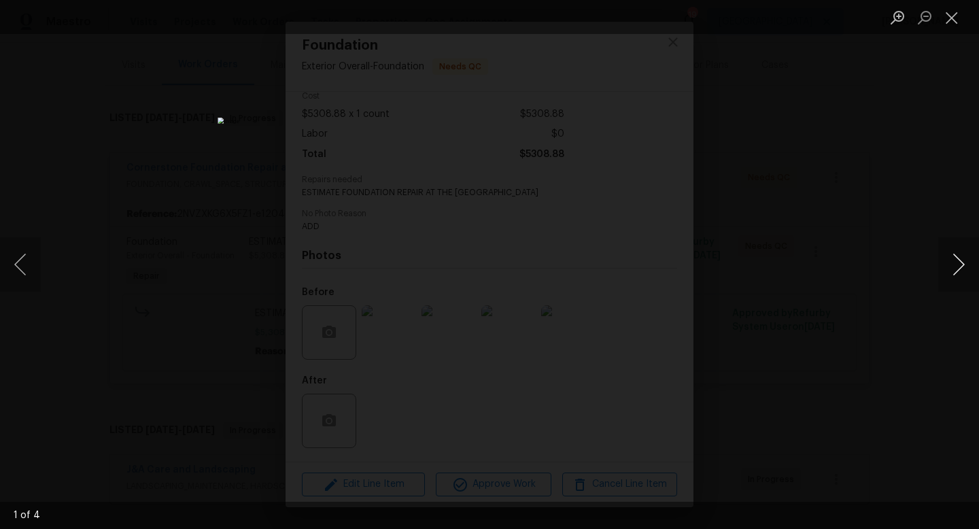
click at [958, 266] on button "Next image" at bounding box center [959, 264] width 41 height 54
click at [948, 17] on button "Close lightbox" at bounding box center [952, 17] width 27 height 24
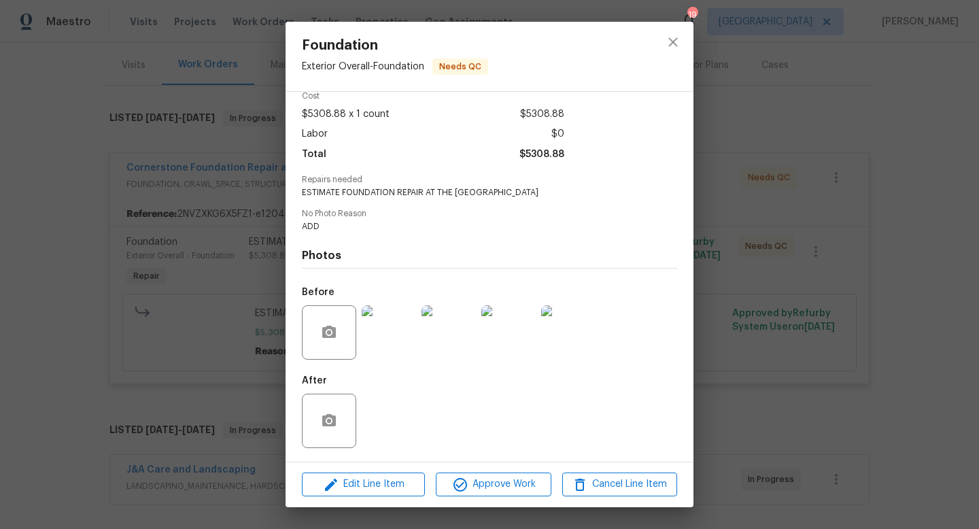
click at [791, 205] on div "Foundation Exterior Overall - Foundation Needs QC Vendor Cornerstone Foundation…" at bounding box center [489, 264] width 979 height 529
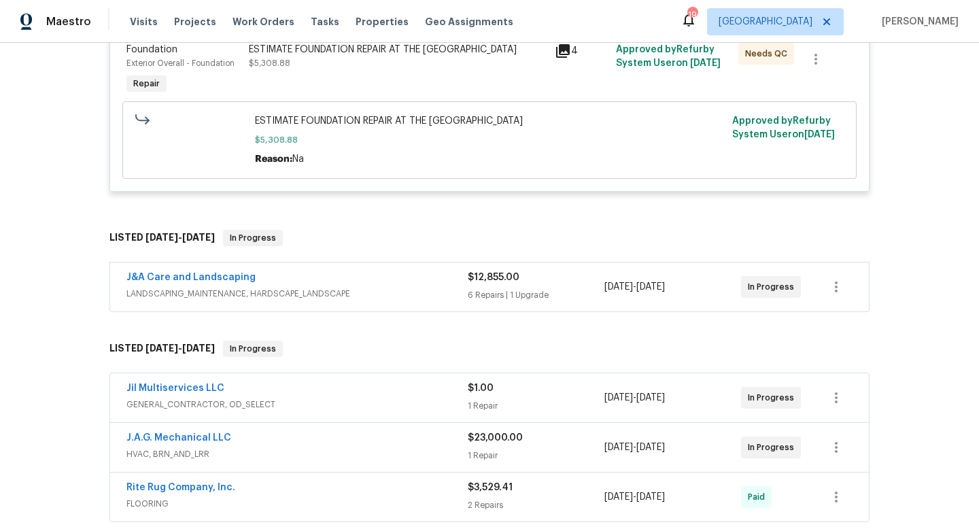
scroll to position [380, 0]
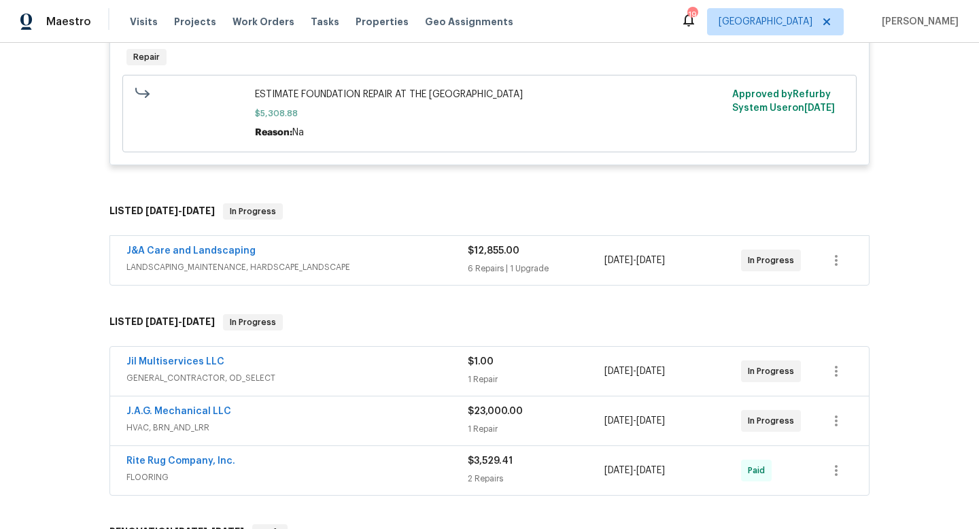
click at [389, 242] on div "J&A Care and Landscaping LANDSCAPING_MAINTENANCE, HARDSCAPE_LANDSCAPE $12,855.0…" at bounding box center [489, 260] width 759 height 49
click at [392, 258] on div "J&A Care and Landscaping" at bounding box center [297, 252] width 341 height 16
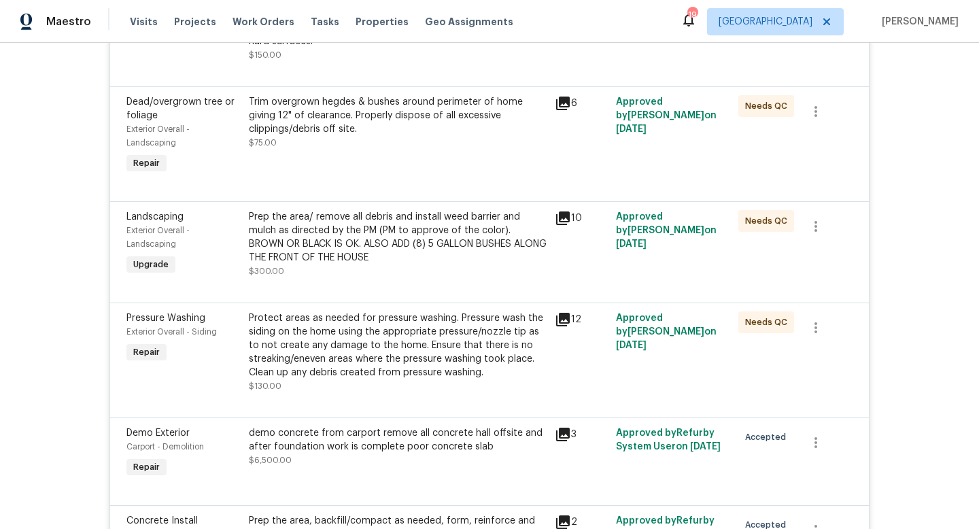
scroll to position [848, 0]
